Goal: Information Seeking & Learning: Learn about a topic

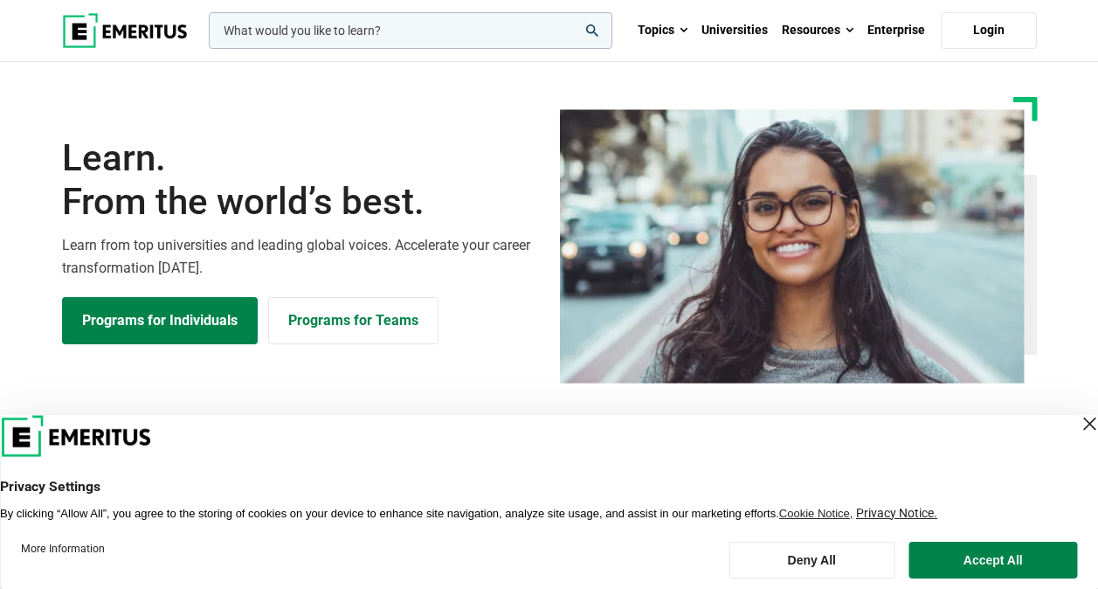
scroll to position [1136, 0]
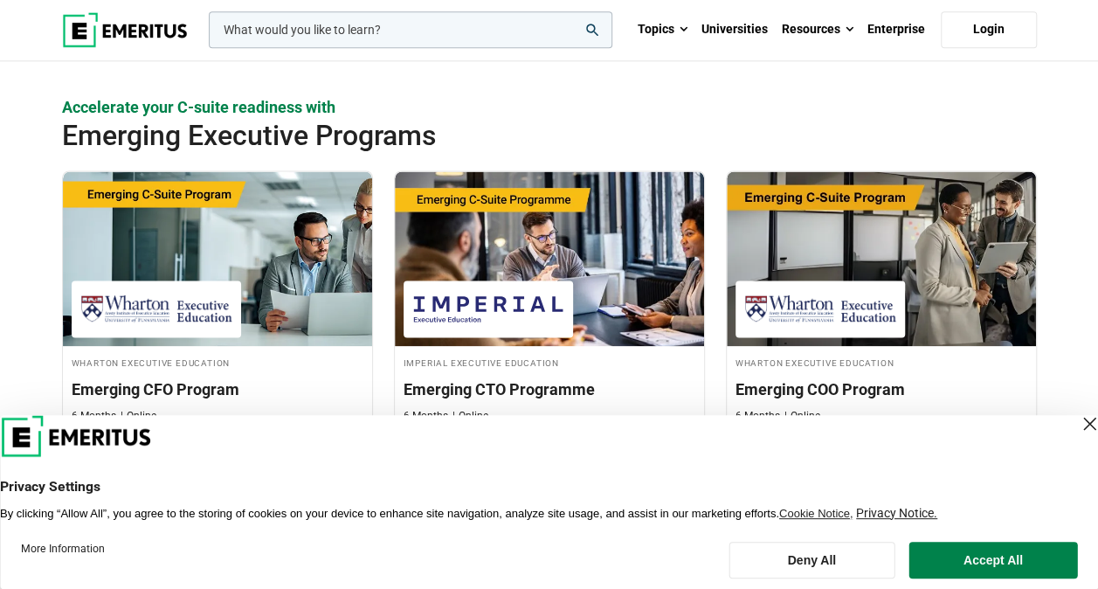
drag, startPoint x: 0, startPoint y: 0, endPoint x: 1065, endPoint y: 429, distance: 1148.1
click at [1077, 430] on div "Close Layer" at bounding box center [1089, 423] width 24 height 24
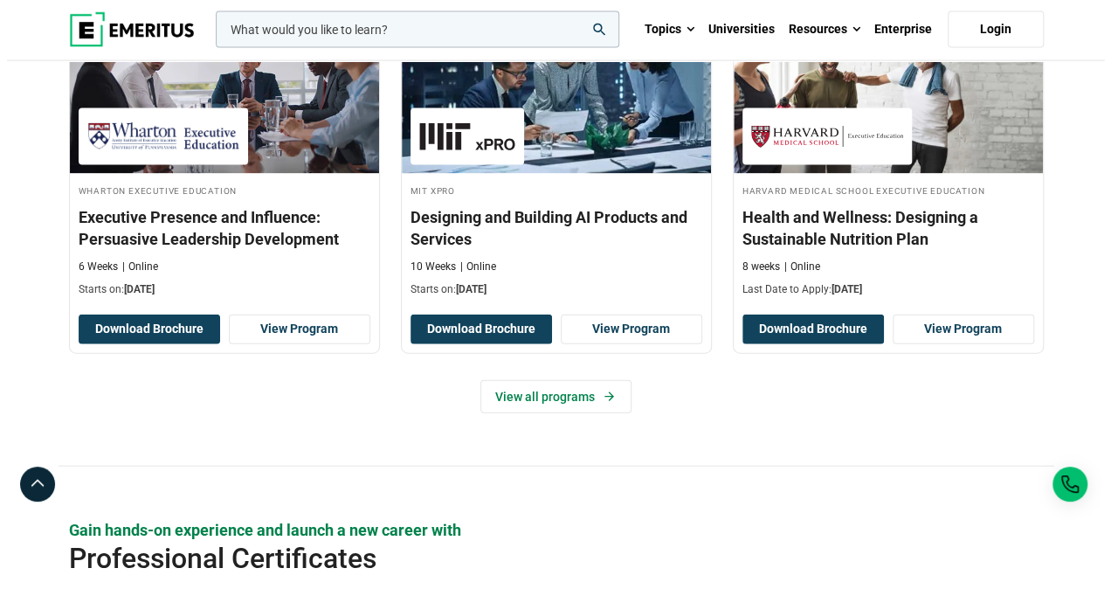
scroll to position [2097, 0]
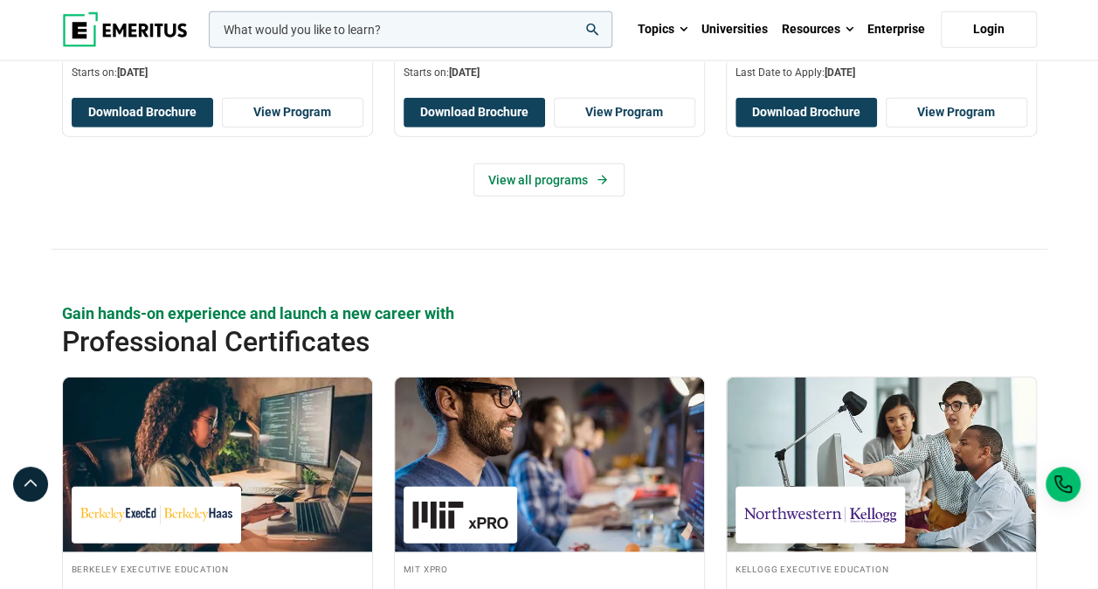
click at [370, 30] on input "woocommerce-product-search-field-0" at bounding box center [411, 29] width 404 height 37
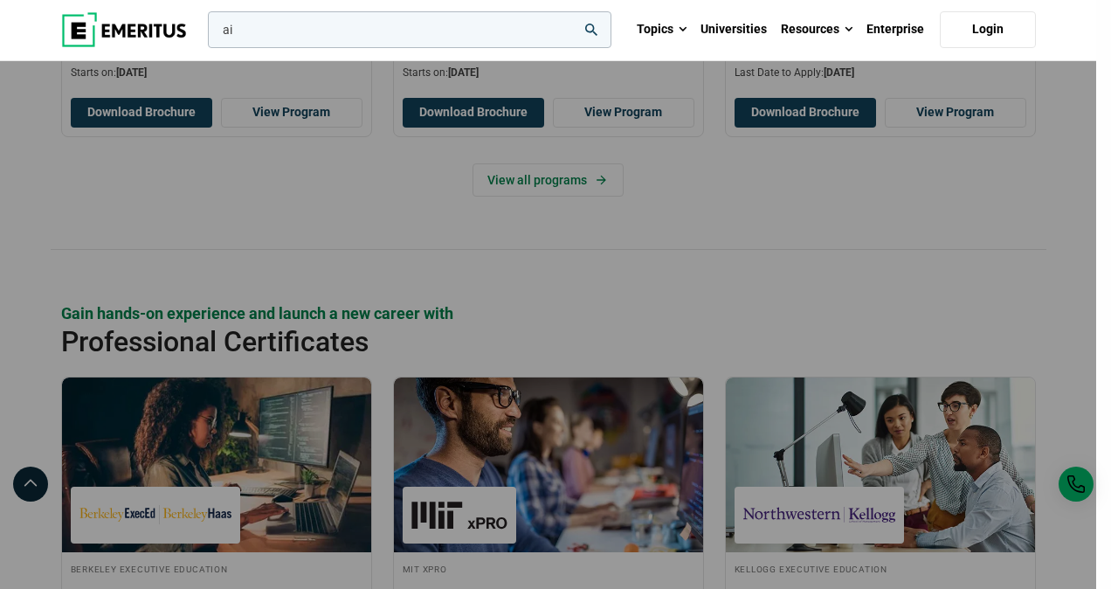
type input "ai"
click at [204, 34] on button "search" at bounding box center [204, 34] width 0 height 0
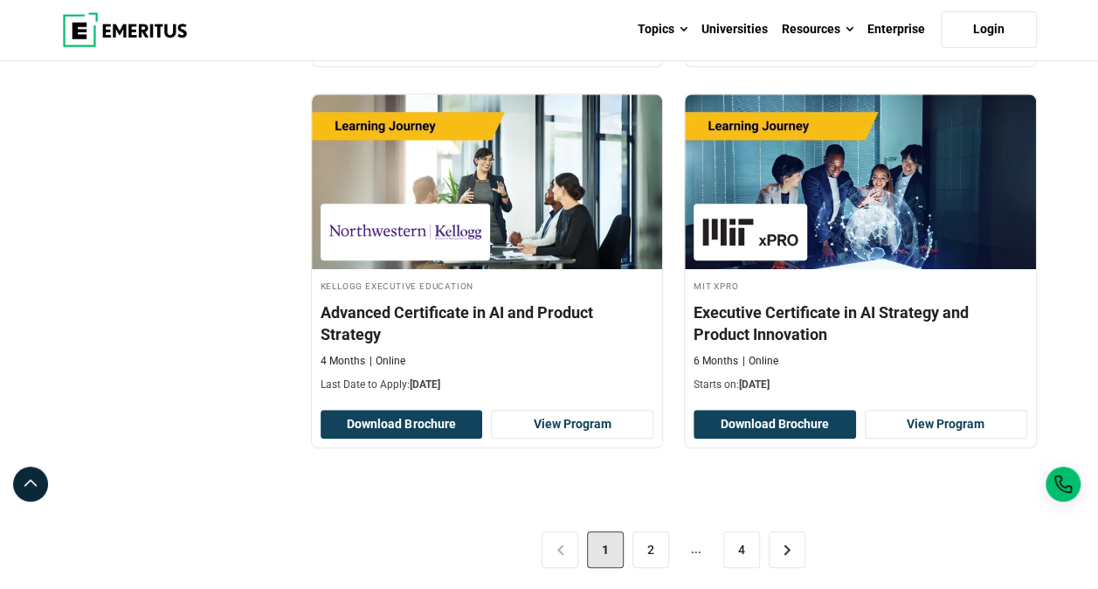
scroll to position [3669, 0]
